Goal: Navigation & Orientation: Go to known website

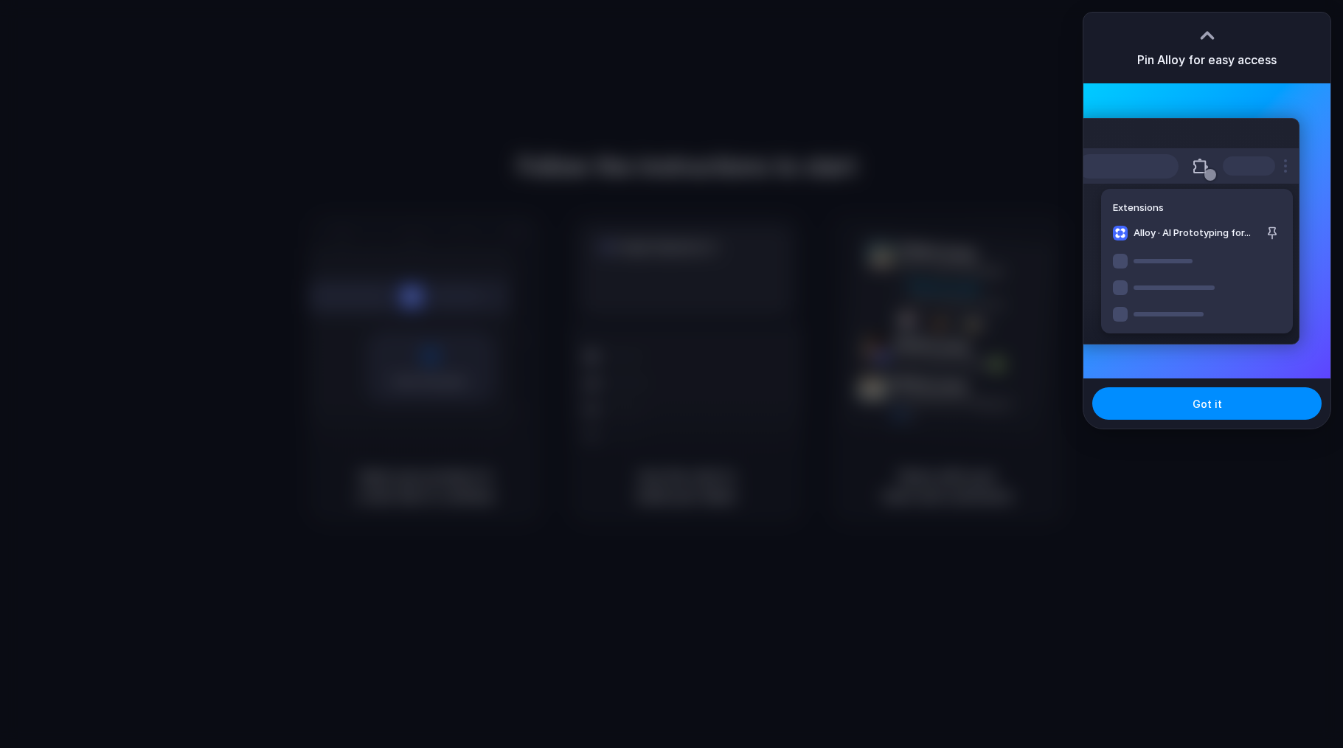
click at [912, 203] on div at bounding box center [671, 374] width 1343 height 748
click at [865, 65] on div at bounding box center [671, 374] width 1343 height 748
click at [672, 374] on div at bounding box center [672, 374] width 0 height 0
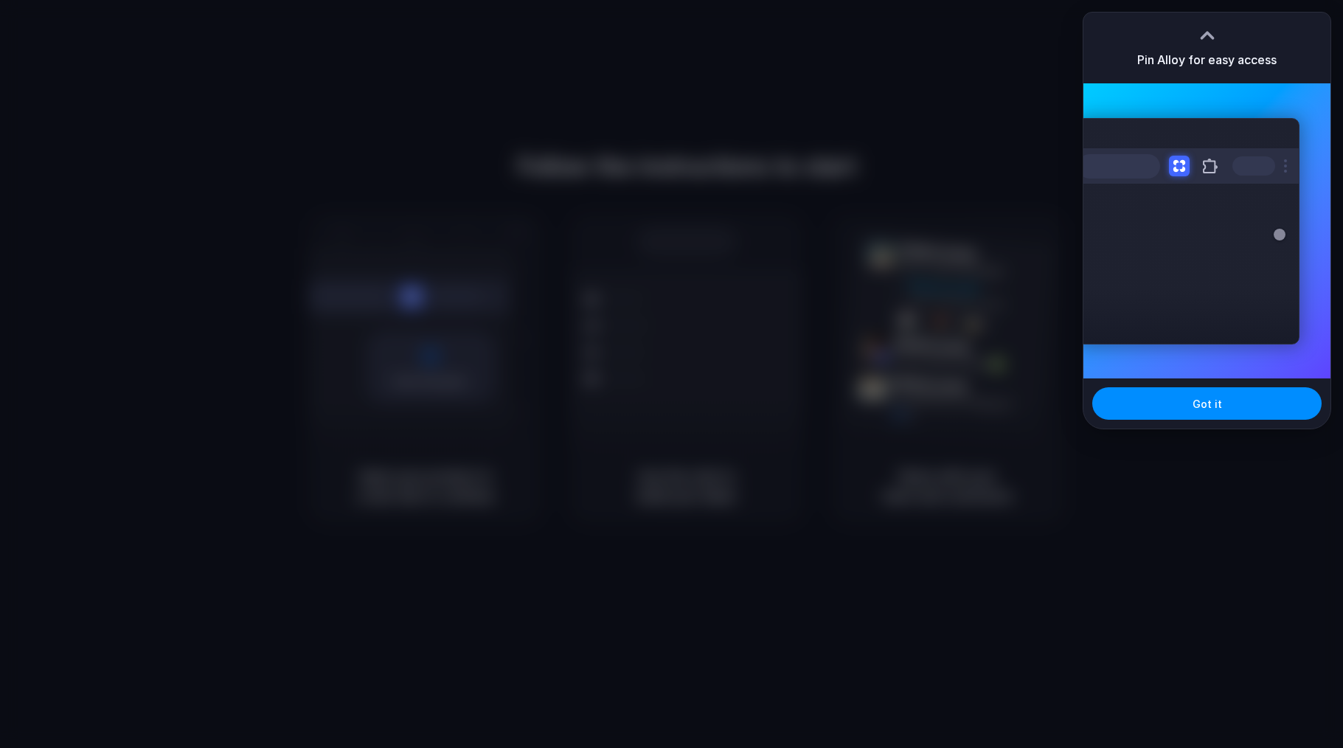
click at [653, 185] on div at bounding box center [671, 374] width 1343 height 748
click at [1170, 398] on button "Got it" at bounding box center [1206, 403] width 229 height 32
